Goal: Find specific page/section: Find specific page/section

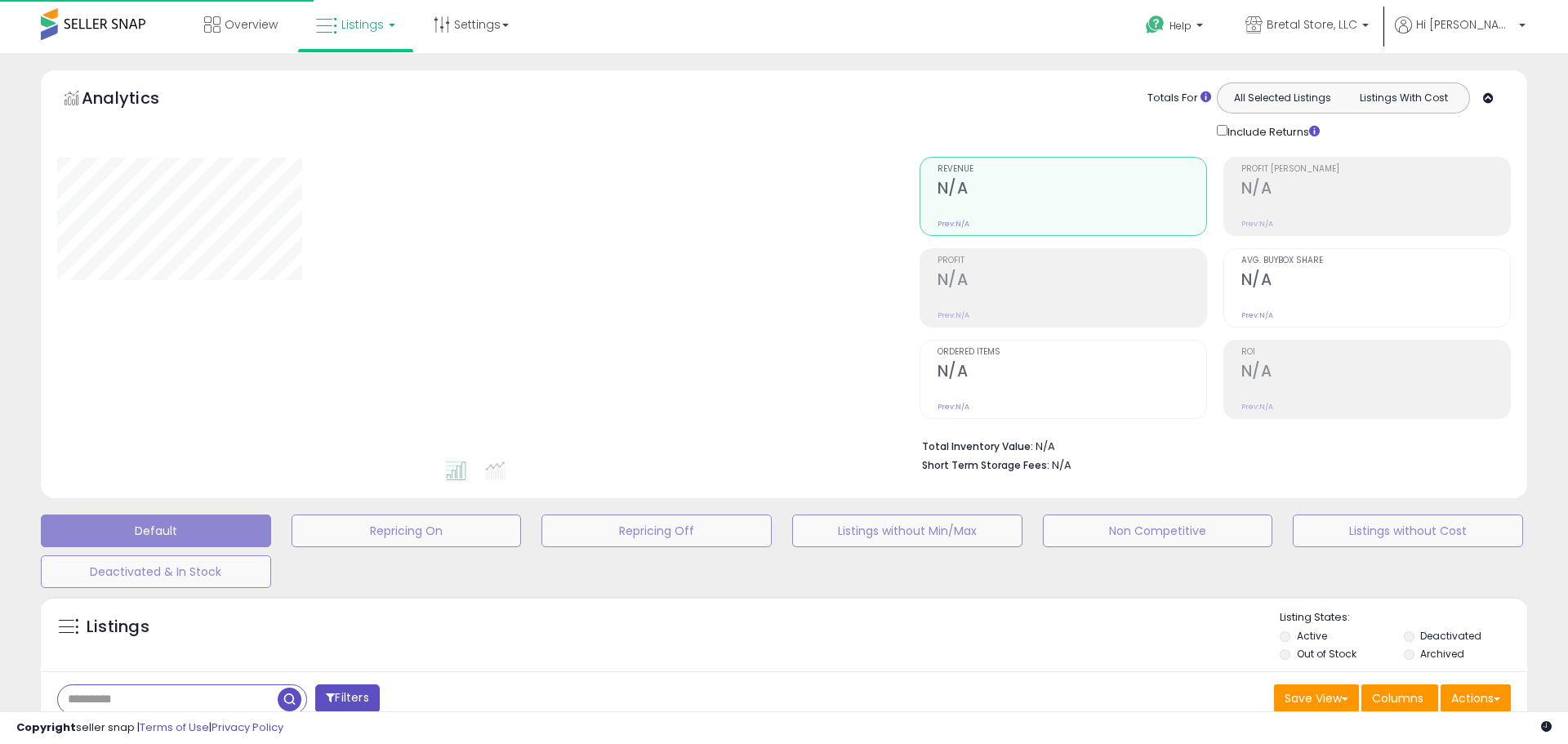
scroll to position [270, 0]
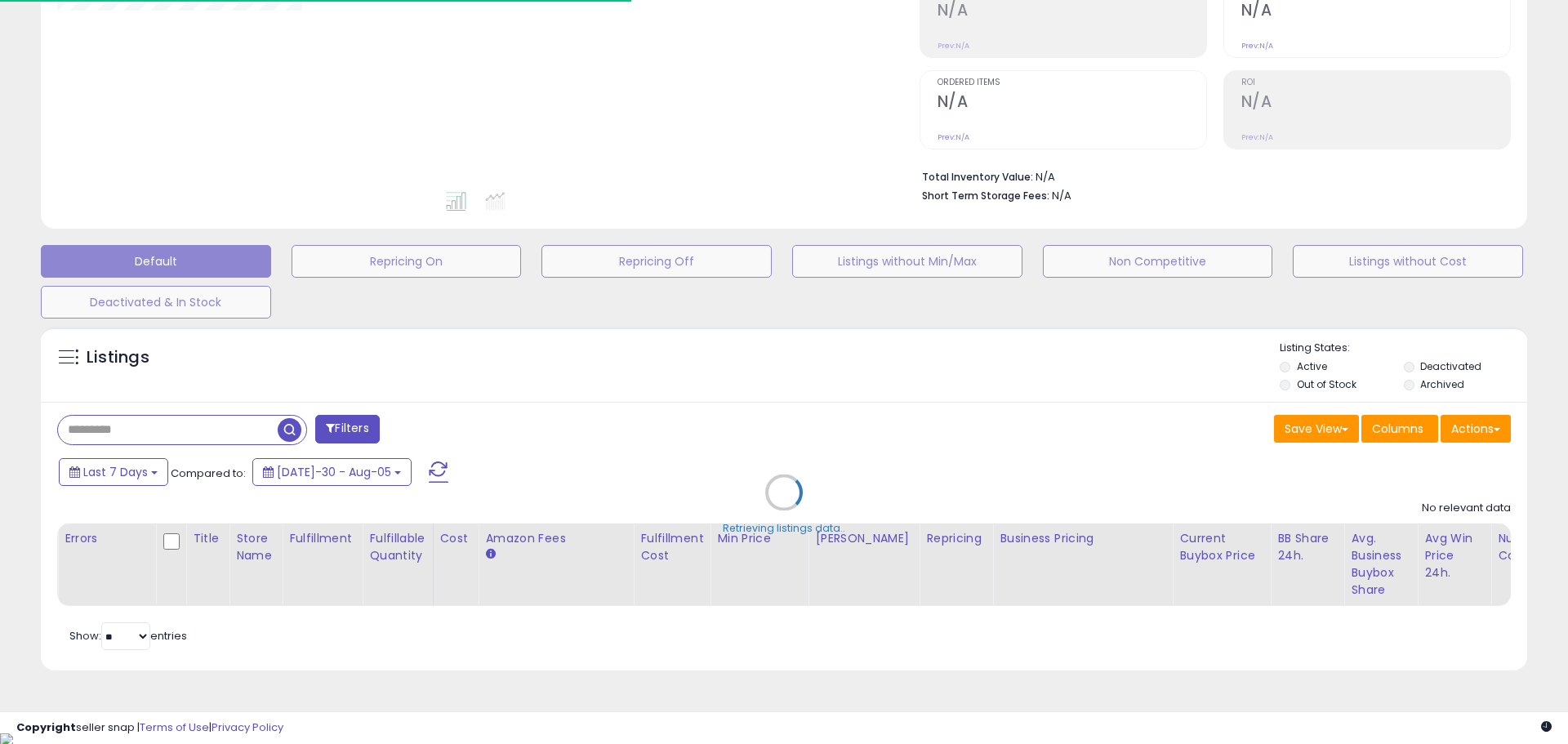
type input "*****"
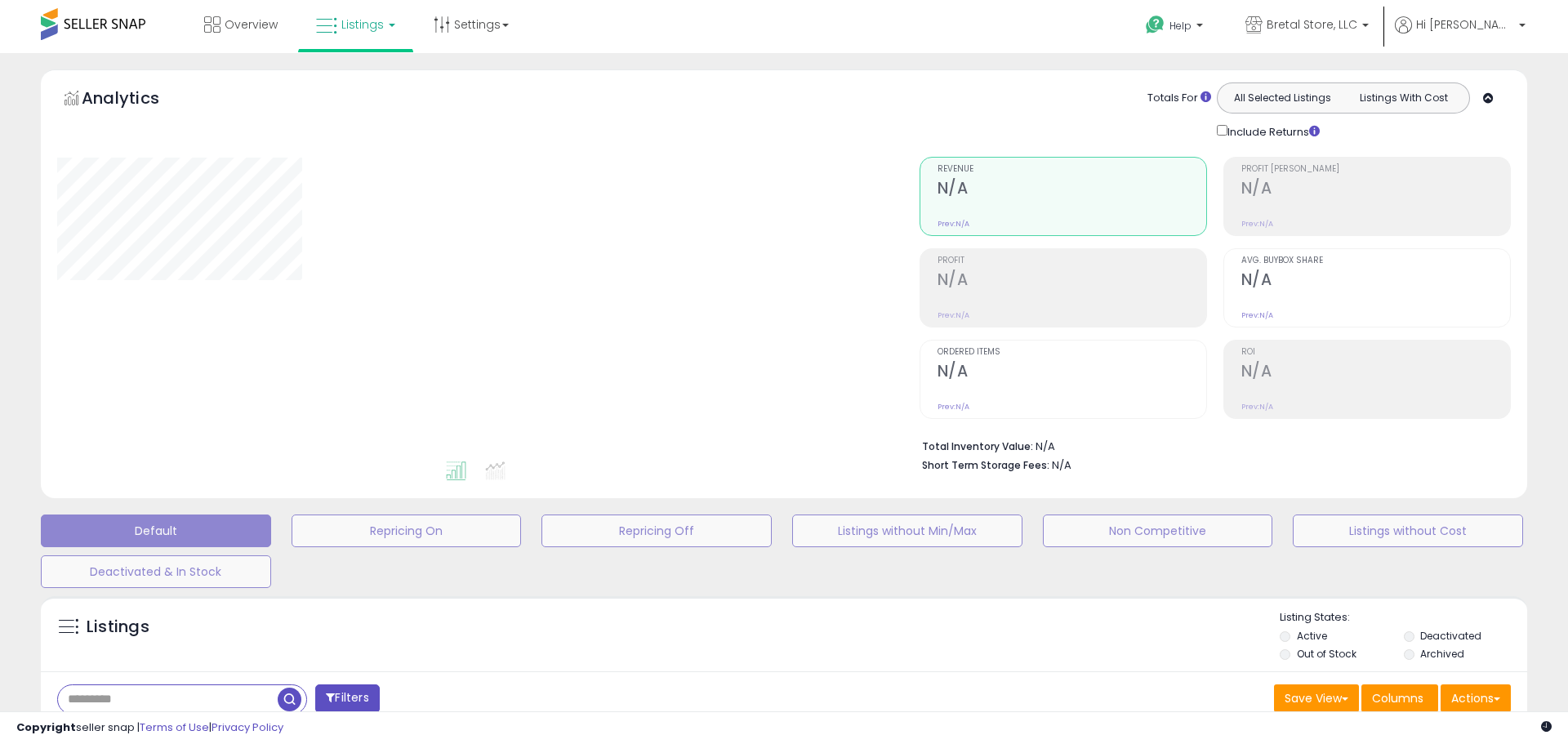
type input "*****"
